Goal: Navigation & Orientation: Find specific page/section

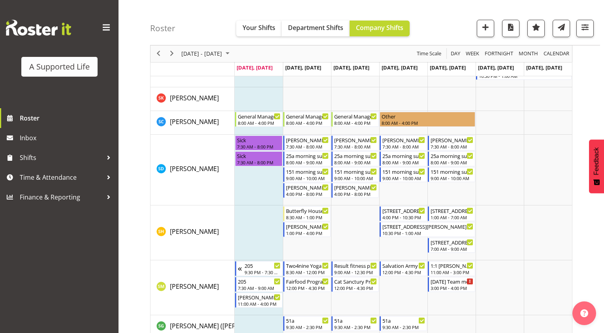
scroll to position [3959, 0]
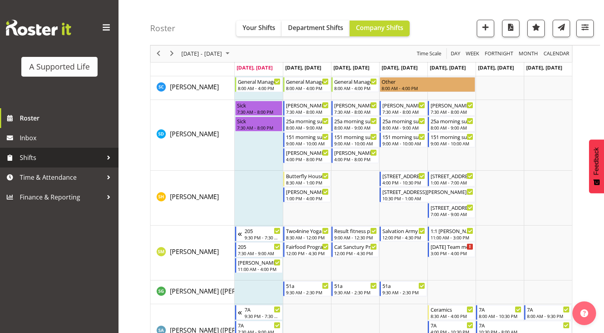
click at [77, 158] on span "Shifts" at bounding box center [61, 158] width 83 height 12
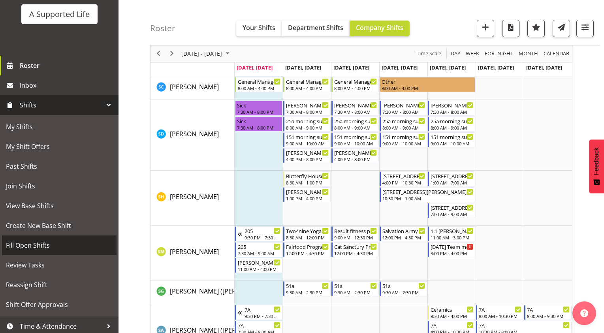
scroll to position [75, 0]
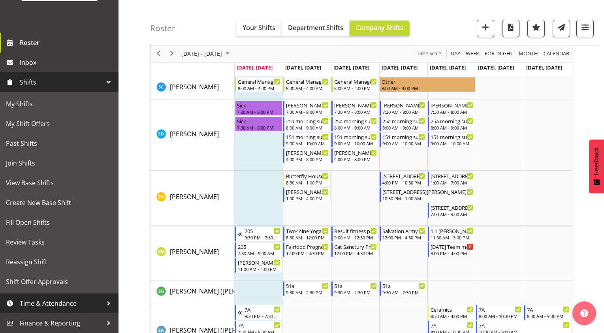
click at [68, 297] on link "Time & Attendance" at bounding box center [59, 303] width 118 height 20
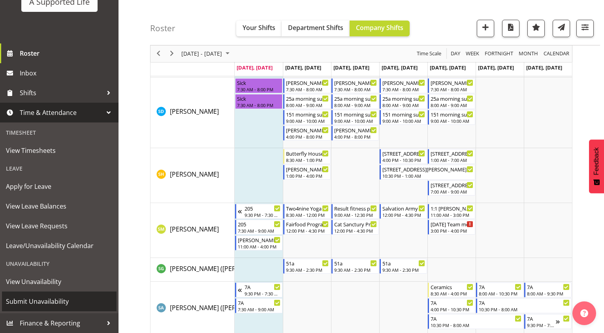
scroll to position [4038, 0]
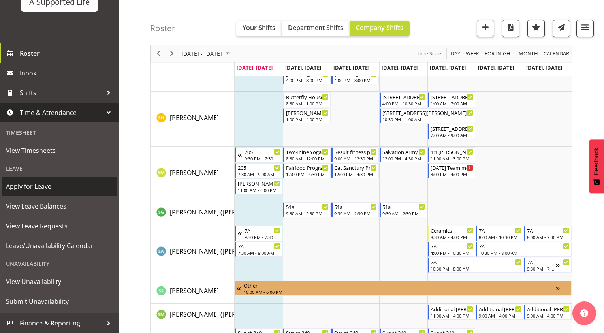
click at [66, 192] on span "Apply for Leave" at bounding box center [59, 186] width 107 height 12
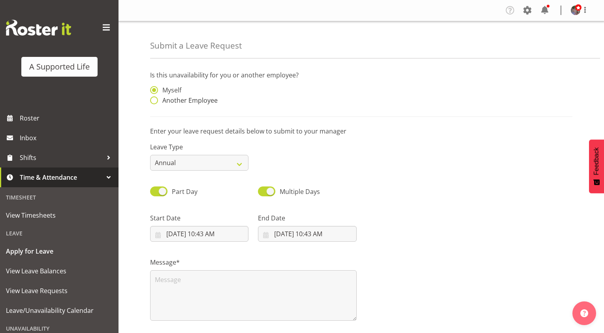
click at [196, 102] on span "Another Employee" at bounding box center [188, 100] width 60 height 8
click at [155, 102] on input "Another Employee" at bounding box center [152, 100] width 5 height 5
radio input "true"
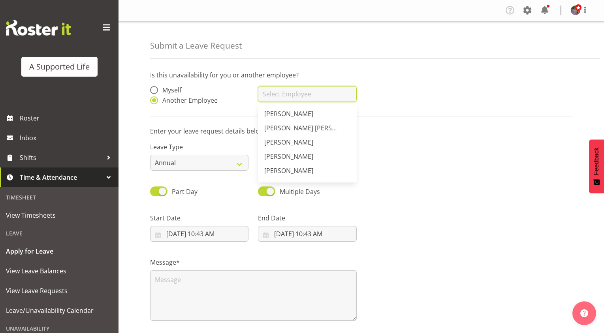
click at [284, 96] on input "text" at bounding box center [307, 94] width 98 height 16
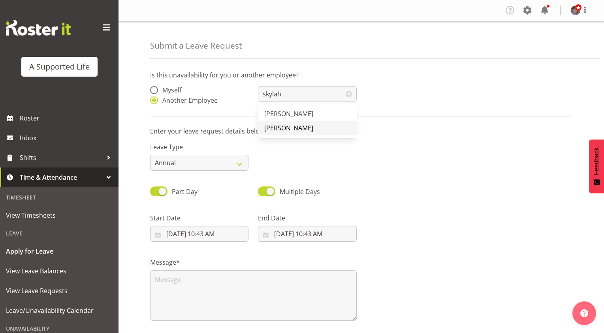
click at [285, 126] on span "[PERSON_NAME]" at bounding box center [288, 128] width 49 height 9
type input "[PERSON_NAME]"
click at [233, 166] on select "Annual Sick Bereavement Domestic Violence Parental Jury Service Day In Lieu Oth…" at bounding box center [199, 163] width 98 height 16
select select "Sick"
click at [150, 155] on select "Annual Sick Bereavement Domestic Violence Parental Jury Service Day In Lieu Oth…" at bounding box center [199, 163] width 98 height 16
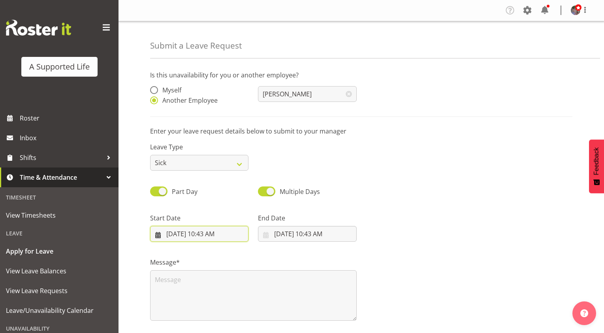
click at [181, 235] on input "8/11/2025, 10:43 AM" at bounding box center [199, 234] width 98 height 16
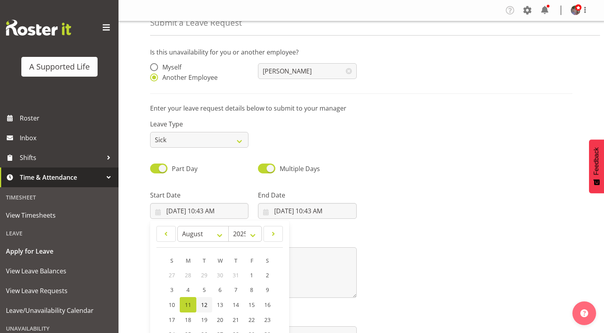
drag, startPoint x: 203, startPoint y: 303, endPoint x: 202, endPoint y: 299, distance: 4.0
click at [203, 303] on span "12" at bounding box center [204, 305] width 6 height 8
type input "8/12/2025, 10:43 AM"
click at [212, 207] on input "8/12/2025, 10:43 AM" at bounding box center [199, 211] width 98 height 16
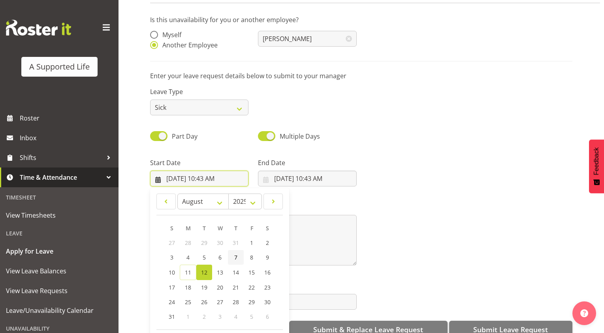
scroll to position [72, 0]
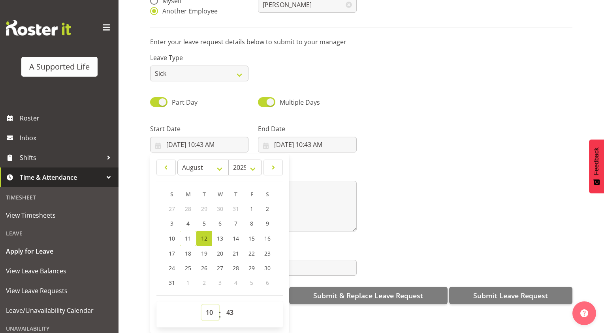
click at [212, 306] on select "00 01 02 03 04 05 06 07 08 09 10 11 12 13 14 15 16 17 18 19 20 21 22 23" at bounding box center [210, 312] width 18 height 16
select select "7"
click at [201, 304] on select "00 01 02 03 04 05 06 07 08 09 10 11 12 13 14 15 16 17 18 19 20 21 22 23" at bounding box center [210, 312] width 18 height 16
type input "8/12/2025, 7:43 AM"
click at [234, 309] on select "00 01 02 03 04 05 06 07 08 09 10 11 12 13 14 15 16 17 18 19 20 21 22 23 24 25 2…" at bounding box center [231, 312] width 18 height 16
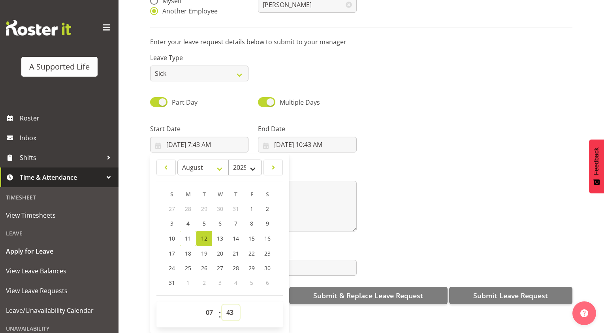
select select "30"
click at [222, 304] on select "00 01 02 03 04 05 06 07 08 09 10 11 12 13 14 15 16 17 18 19 20 21 22 23 24 25 2…" at bounding box center [231, 312] width 18 height 16
type input "8/12/2025, 7:30 AM"
click at [294, 137] on input "8/11/2025, 10:43 AM" at bounding box center [307, 145] width 98 height 16
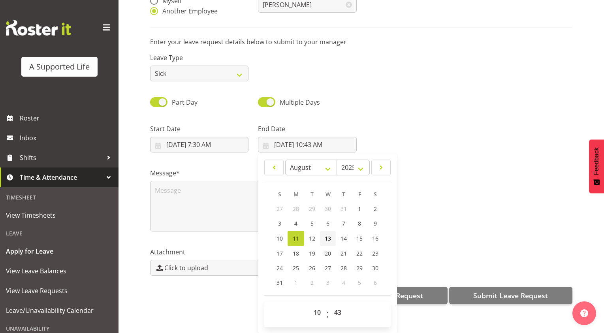
click at [325, 235] on span "13" at bounding box center [328, 239] width 6 height 8
type input "8/13/2025, 10:43 AM"
click at [319, 304] on select "00 01 02 03 04 05 06 07 08 09 10 11 12 13 14 15 16 17 18 19 20 21 22 23" at bounding box center [318, 312] width 18 height 16
select select "20"
click at [309, 304] on select "00 01 02 03 04 05 06 07 08 09 10 11 12 13 14 15 16 17 18 19 20 21 22 23" at bounding box center [318, 312] width 18 height 16
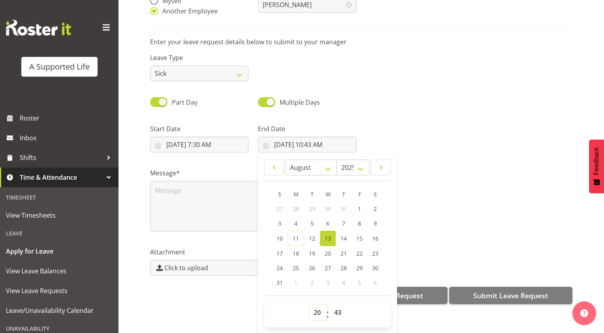
type input "8/13/2025, 8:43 PM"
click at [334, 305] on select "00 01 02 03 04 05 06 07 08 09 10 11 12 13 14 15 16 17 18 19 20 21 22 23 24 25 2…" at bounding box center [339, 312] width 18 height 16
select select "0"
click at [330, 304] on select "00 01 02 03 04 05 06 07 08 09 10 11 12 13 14 15 16 17 18 19 20 21 22 23 24 25 2…" at bounding box center [339, 312] width 18 height 16
type input "8/13/2025, 8:00 PM"
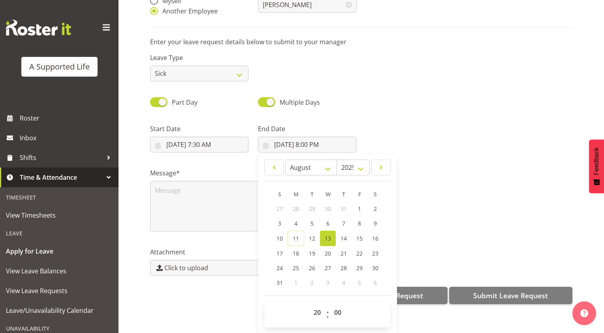
click at [372, 99] on div "Part Day Multiple Days" at bounding box center [361, 99] width 432 height 27
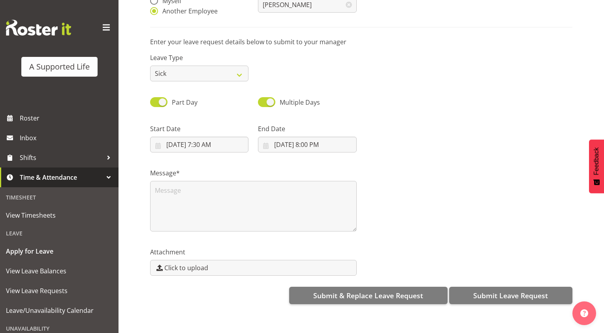
scroll to position [0, 0]
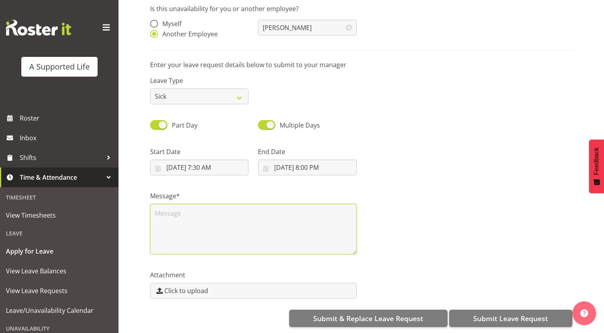
click at [284, 233] on textarea at bounding box center [253, 229] width 207 height 51
type textarea "sick leave - med cert sent to Chloe"
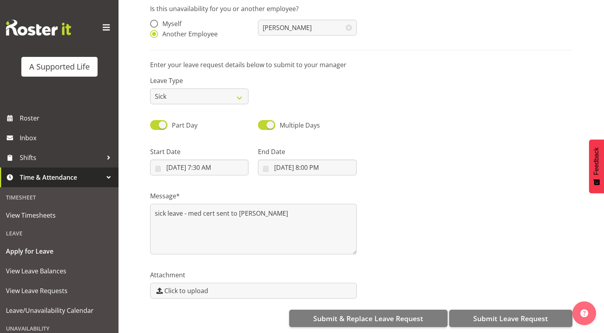
click at [429, 227] on div "Message* sick leave - med cert sent to Chloe" at bounding box center [361, 219] width 432 height 79
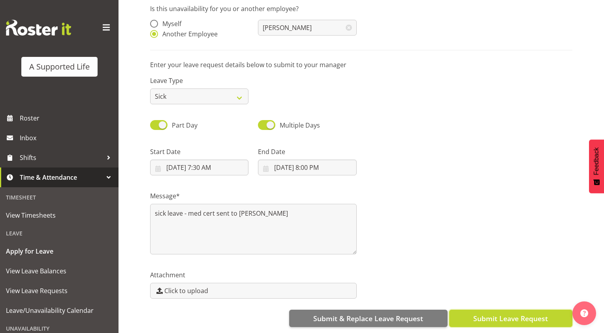
click at [466, 310] on button "Submit Leave Request" at bounding box center [510, 318] width 123 height 17
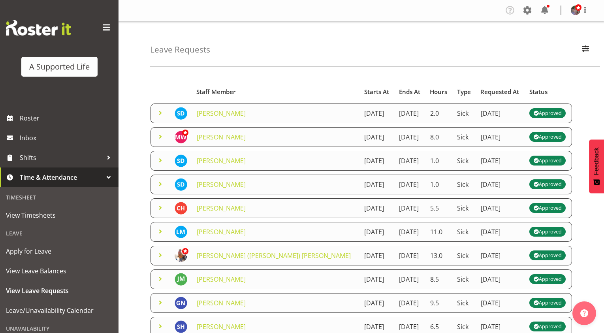
click at [160, 113] on span at bounding box center [160, 112] width 9 height 9
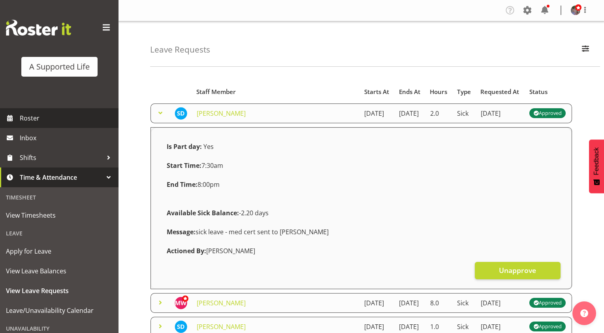
click at [60, 118] on span "Roster" at bounding box center [67, 118] width 95 height 12
